Goal: Task Accomplishment & Management: Manage account settings

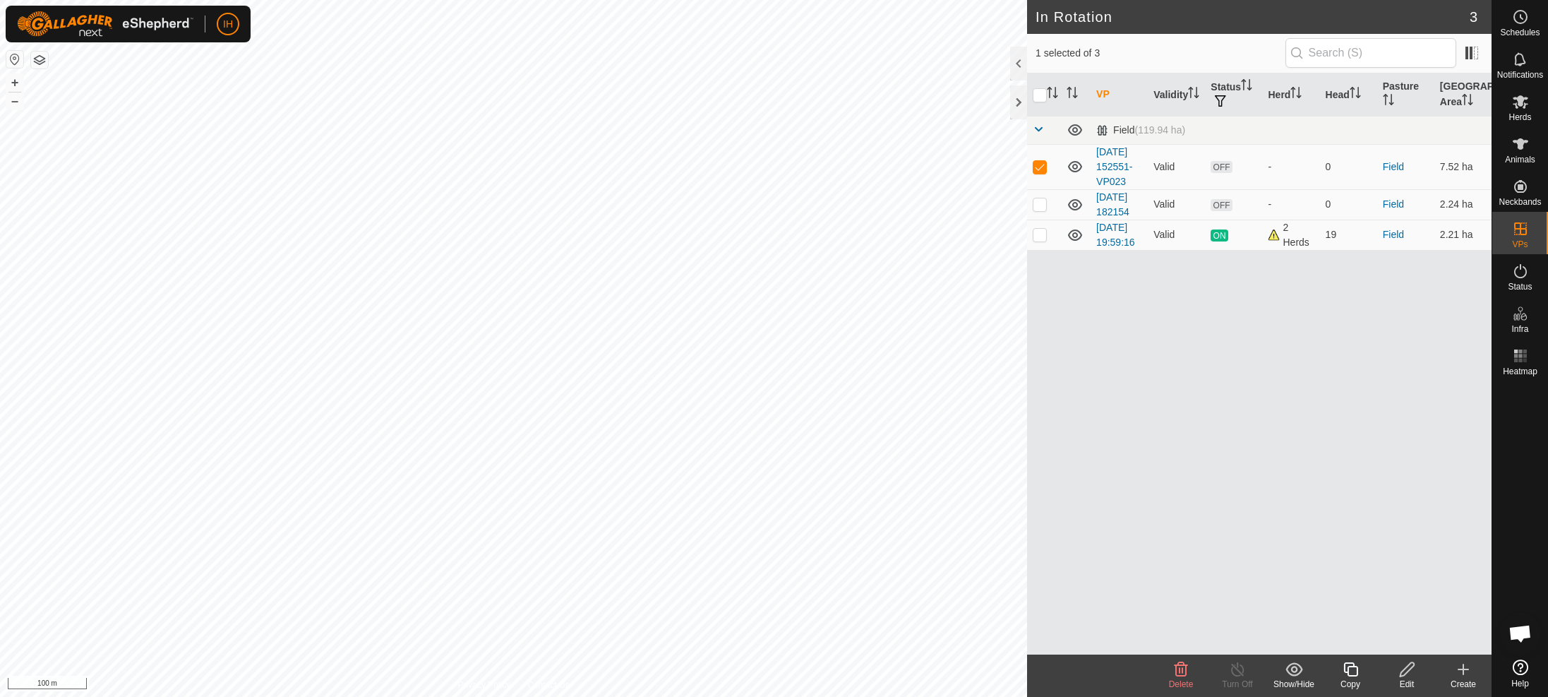
click at [1179, 674] on icon at bounding box center [1180, 669] width 17 height 17
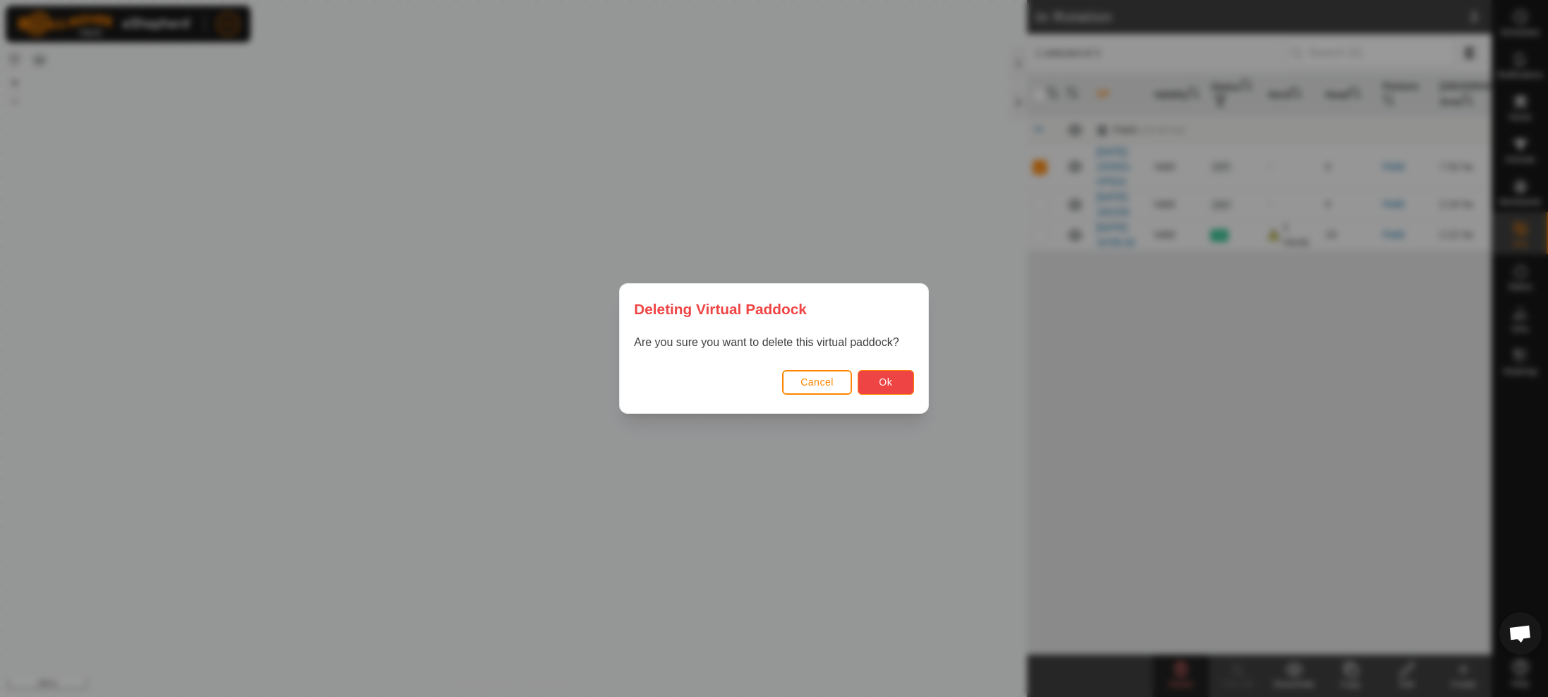
click at [904, 391] on button "Ok" at bounding box center [885, 382] width 56 height 25
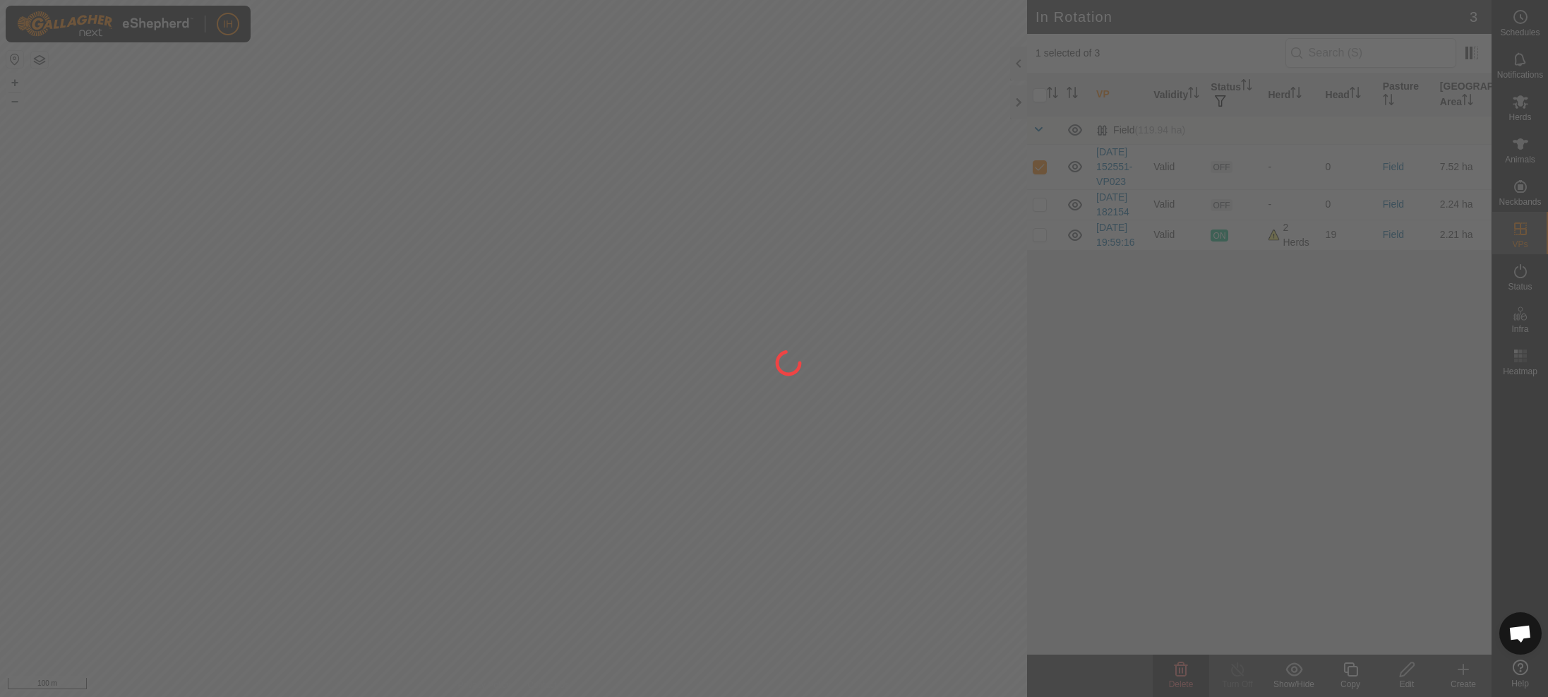
checkbox input "false"
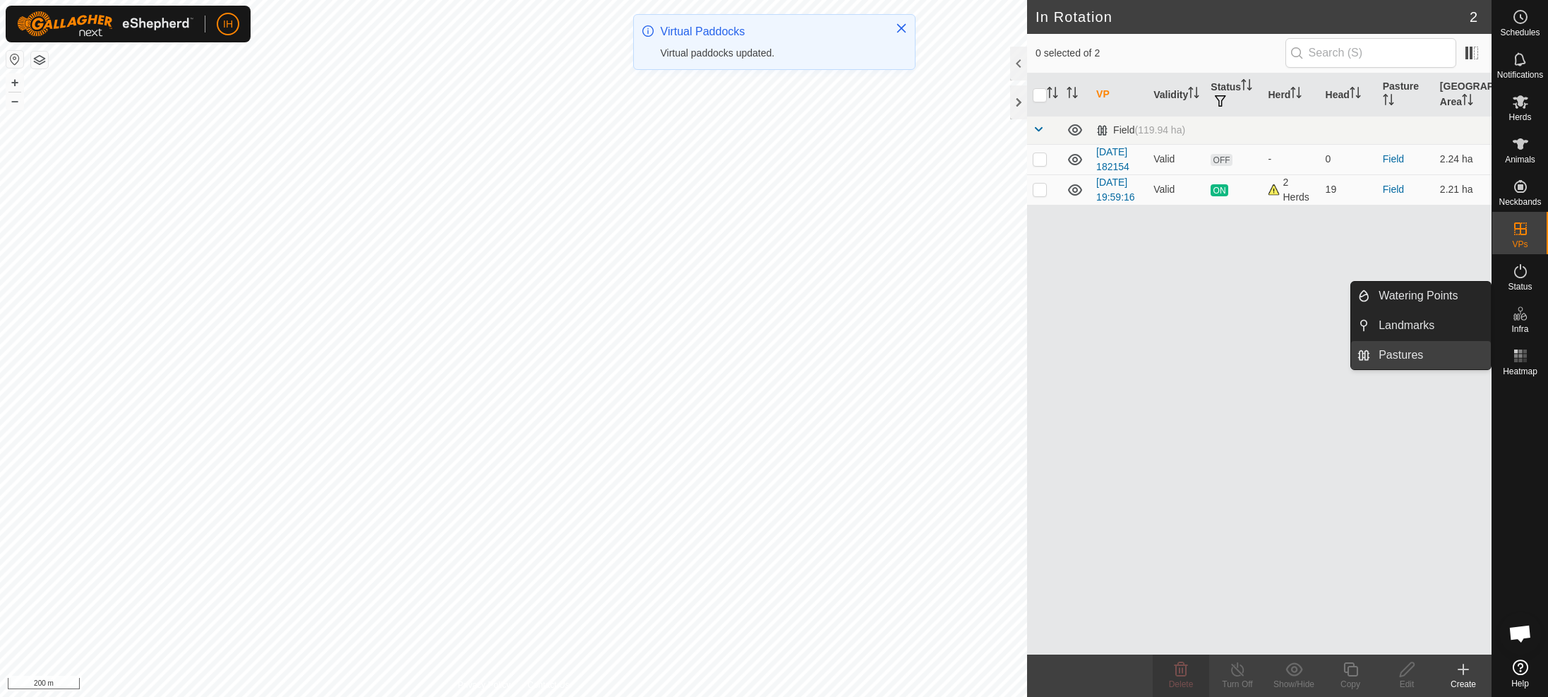
click at [1411, 356] on link "Pastures" at bounding box center [1430, 355] width 121 height 28
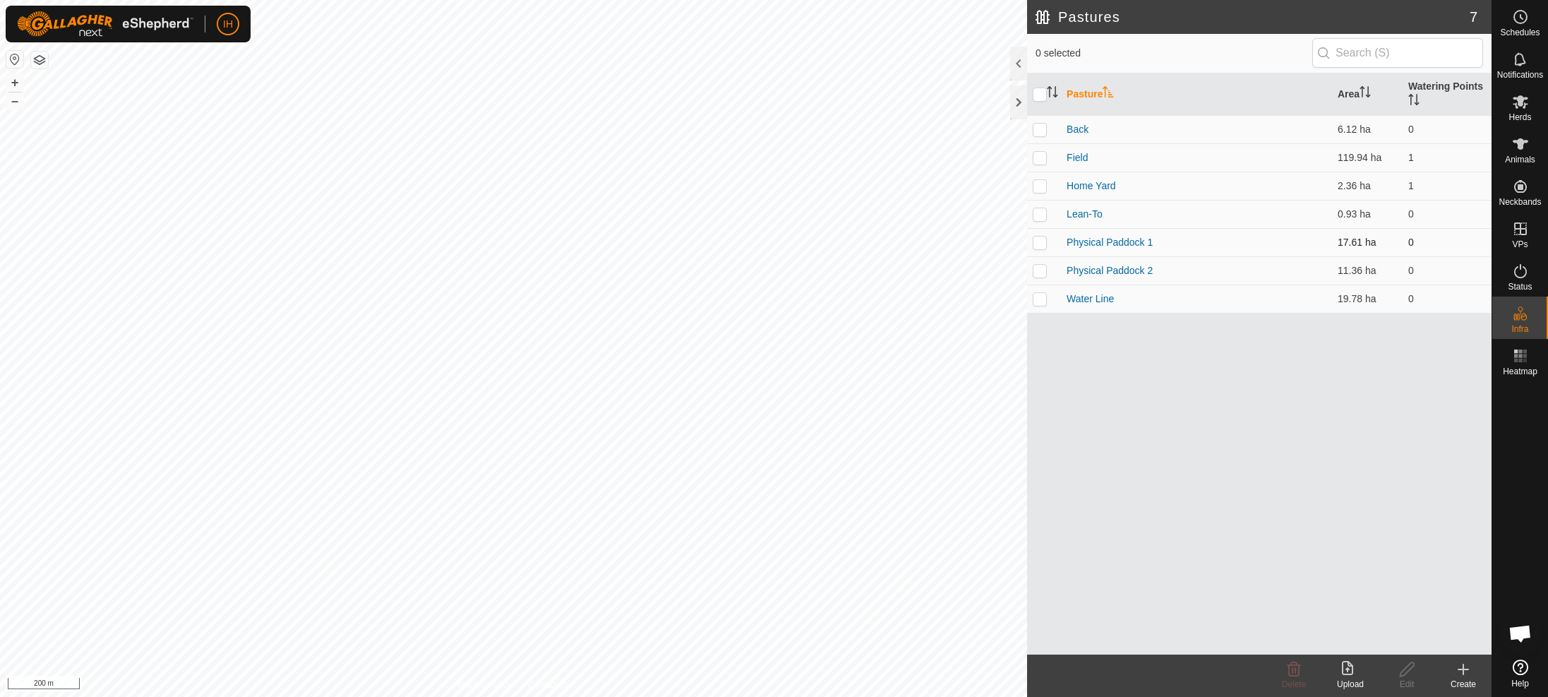
click at [1046, 243] on p-checkbox at bounding box center [1039, 241] width 14 height 11
checkbox input "true"
click at [1044, 267] on p-checkbox at bounding box center [1039, 270] width 14 height 11
checkbox input "true"
click at [1039, 298] on p-checkbox at bounding box center [1039, 298] width 14 height 11
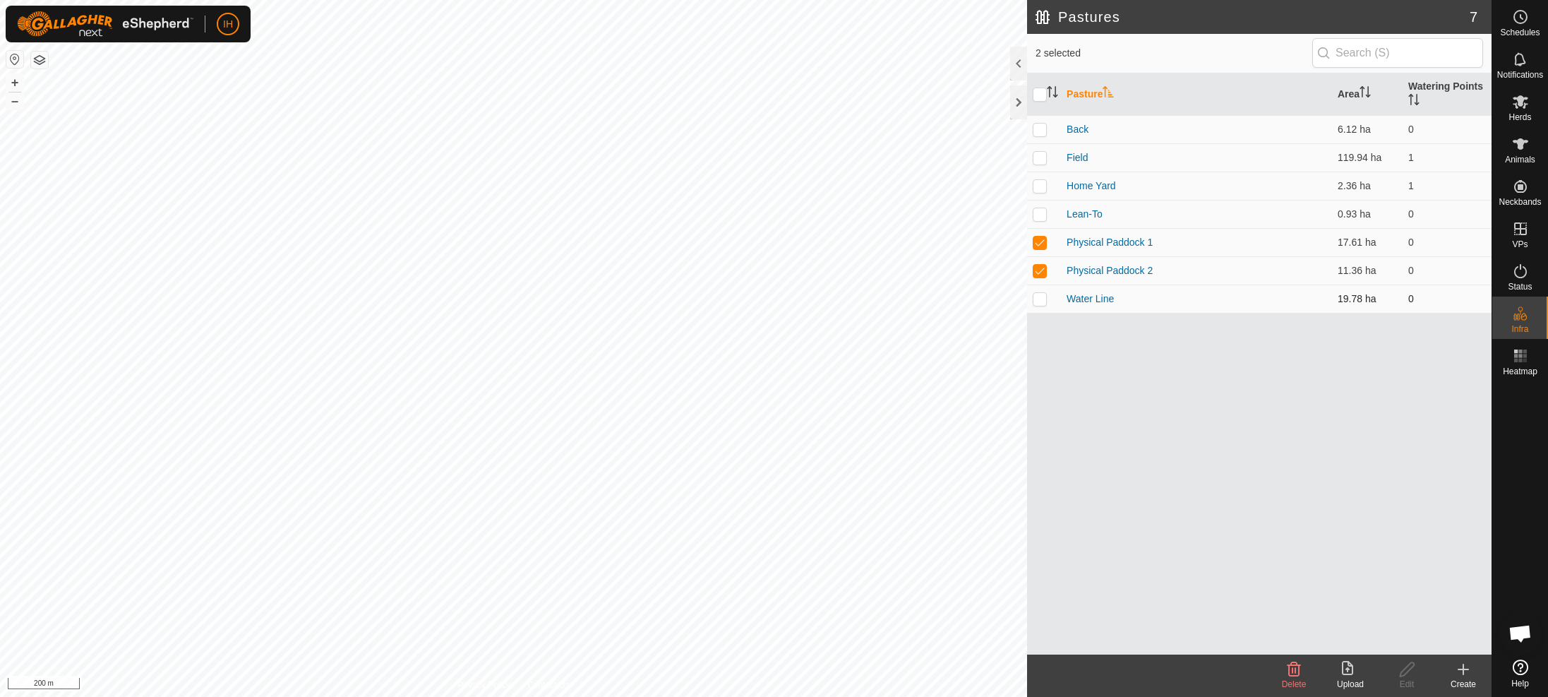
checkbox input "true"
click at [1292, 677] on icon at bounding box center [1293, 669] width 17 height 17
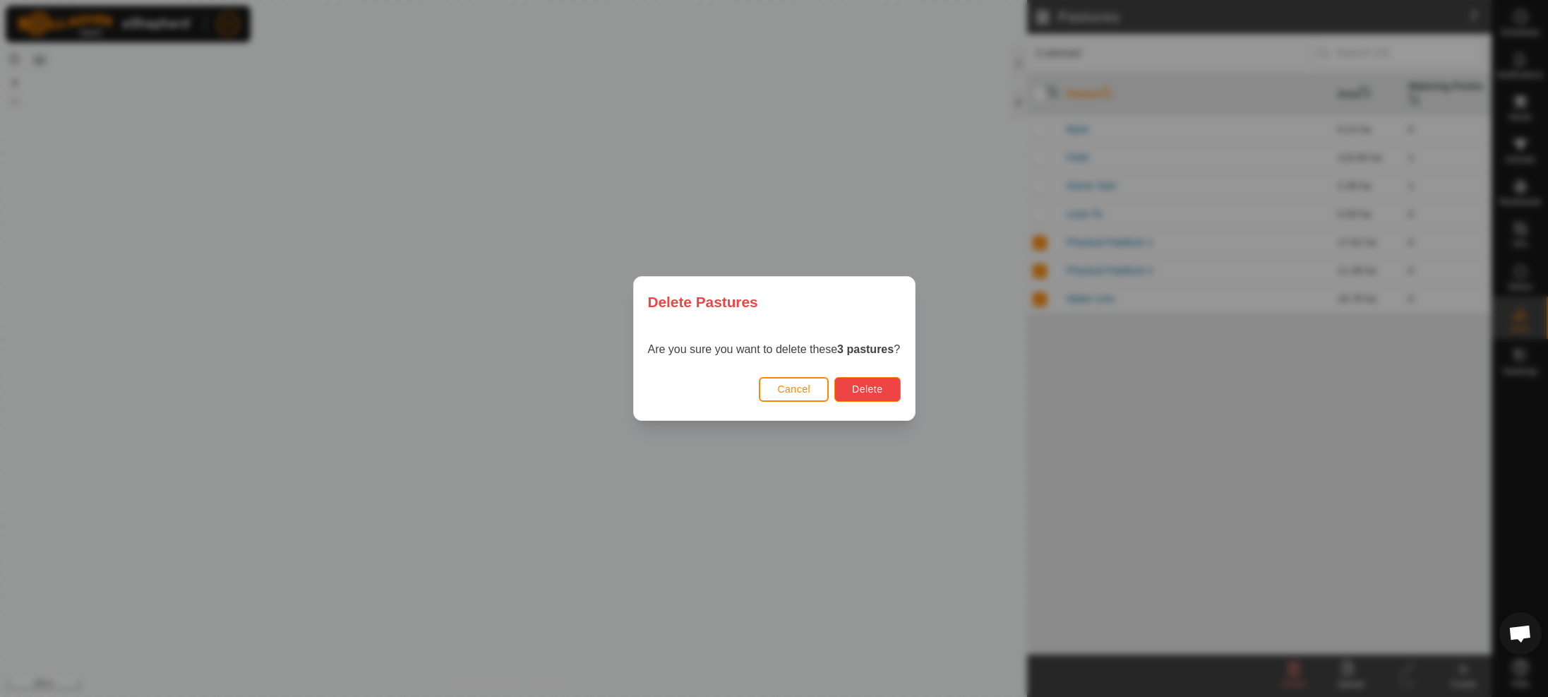
click at [884, 395] on button "Delete" at bounding box center [867, 389] width 66 height 25
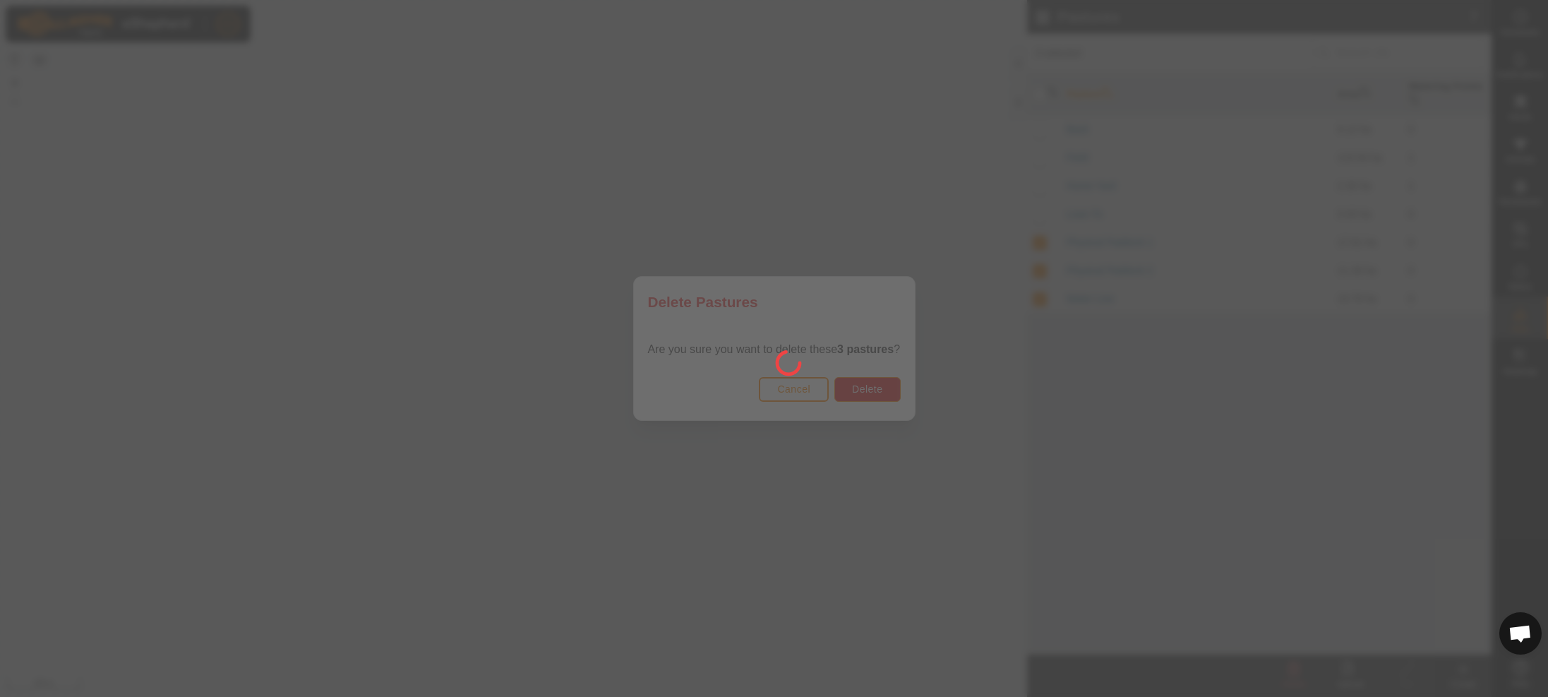
checkbox input "false"
